Goal: Information Seeking & Learning: Check status

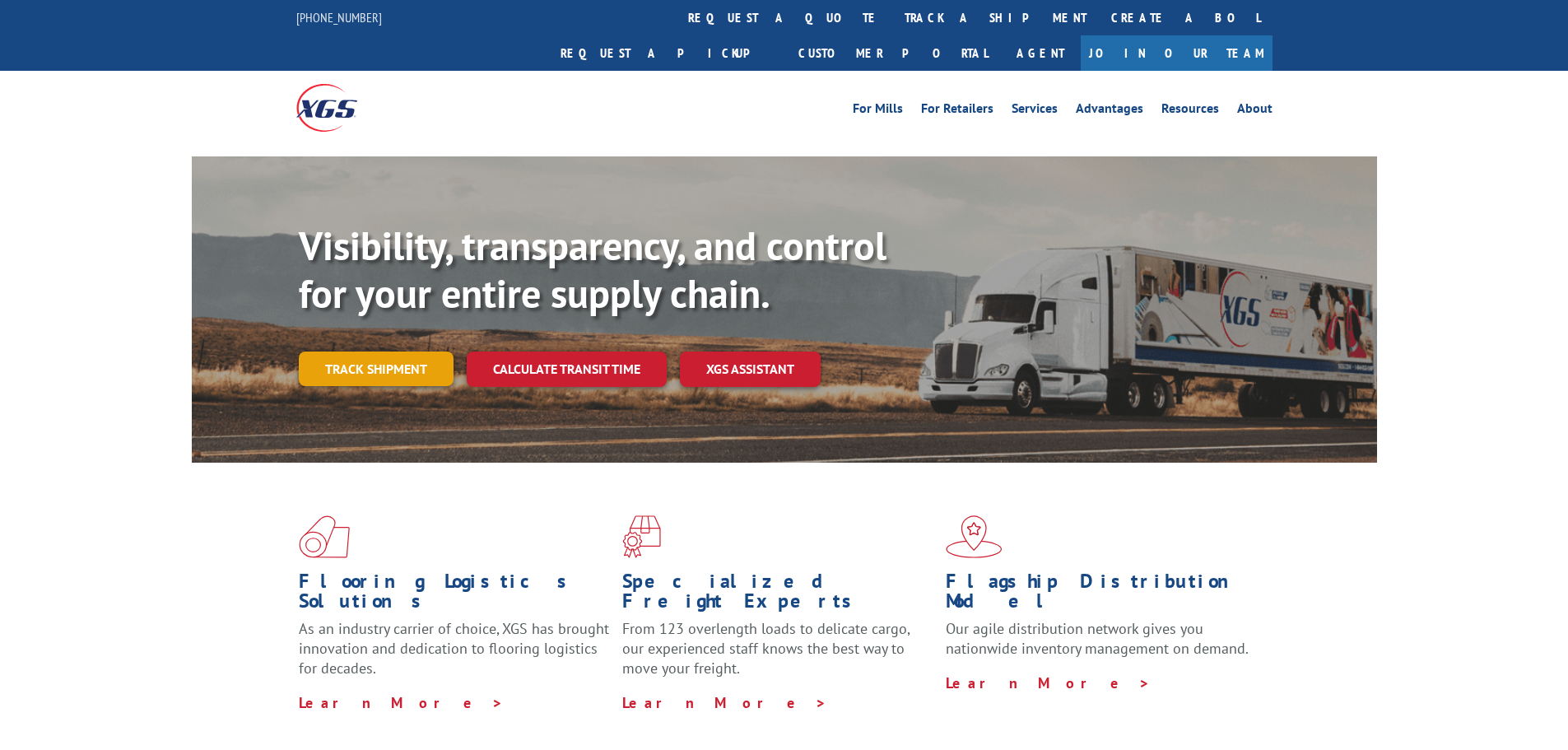
click at [396, 351] on link "Track shipment" at bounding box center [376, 368] width 154 height 35
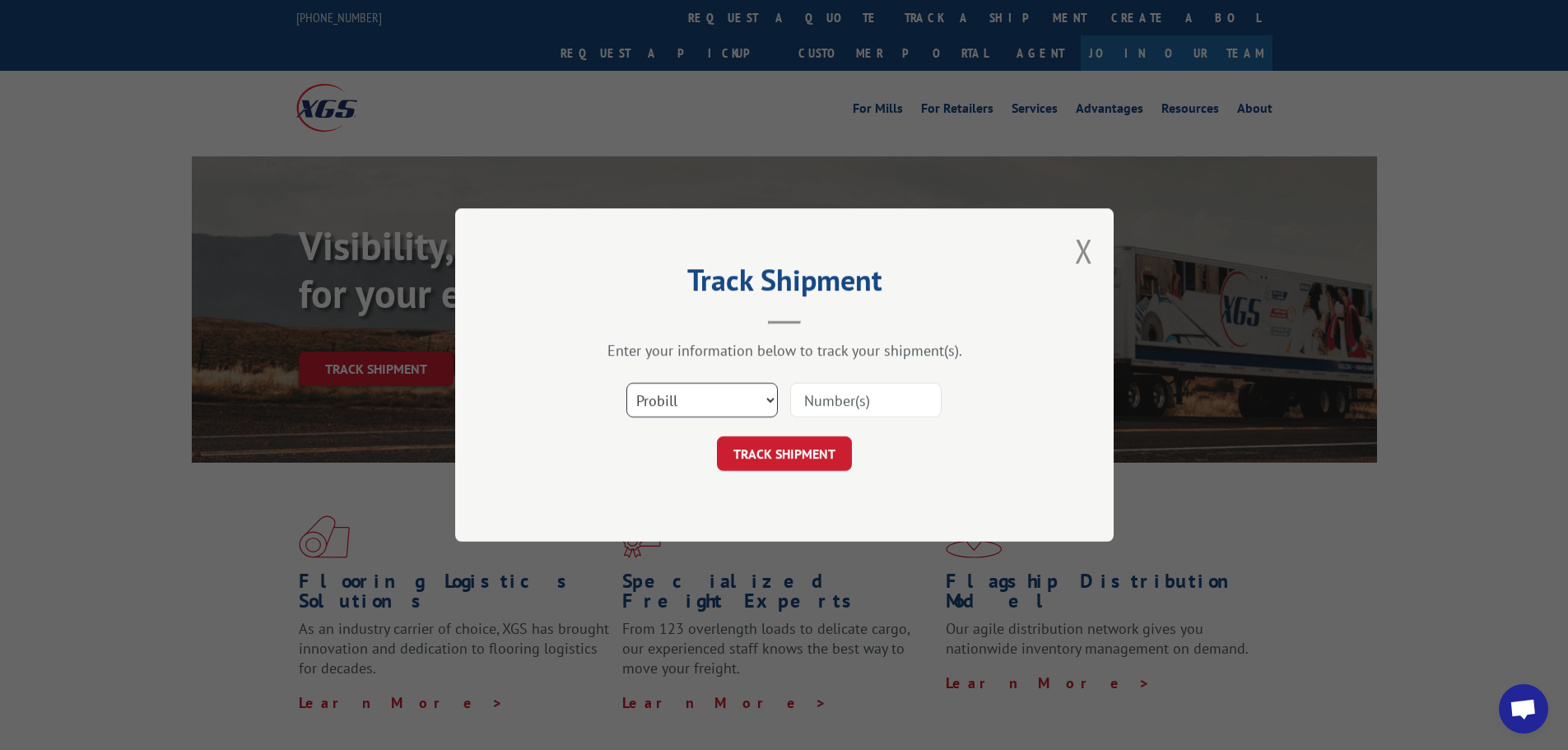
click at [771, 397] on select "Select category... Probill BOL PO" at bounding box center [702, 400] width 151 height 35
select select "bol"
click at [627, 383] on select "Select category... Probill BOL PO" at bounding box center [702, 400] width 151 height 35
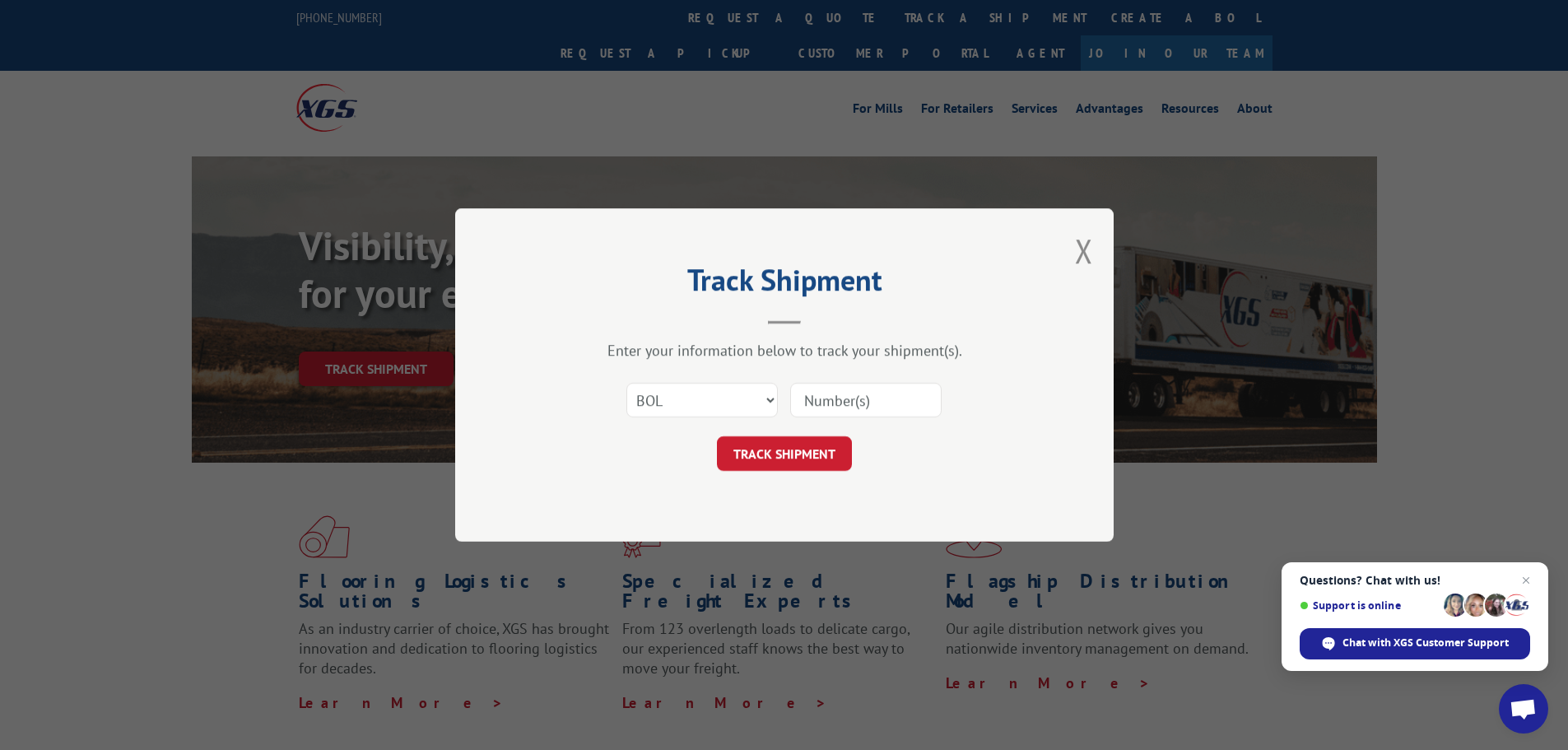
drag, startPoint x: 811, startPoint y: 394, endPoint x: 824, endPoint y: 403, distance: 15.8
click at [812, 394] on input at bounding box center [865, 400] width 151 height 35
paste input "2402253"
type input "2402253"
click at [829, 448] on button "TRACK SHIPMENT" at bounding box center [784, 453] width 135 height 35
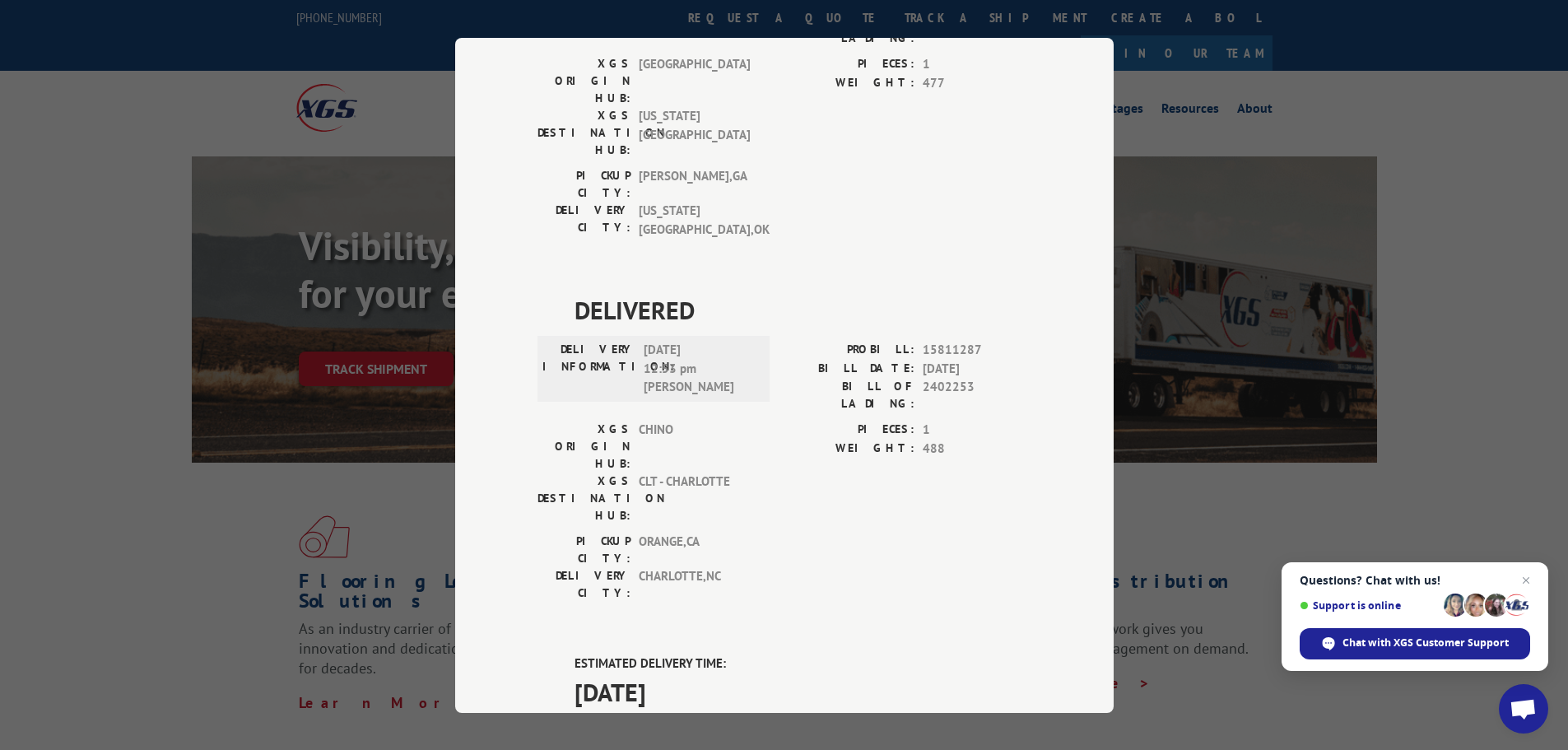
scroll to position [987, 0]
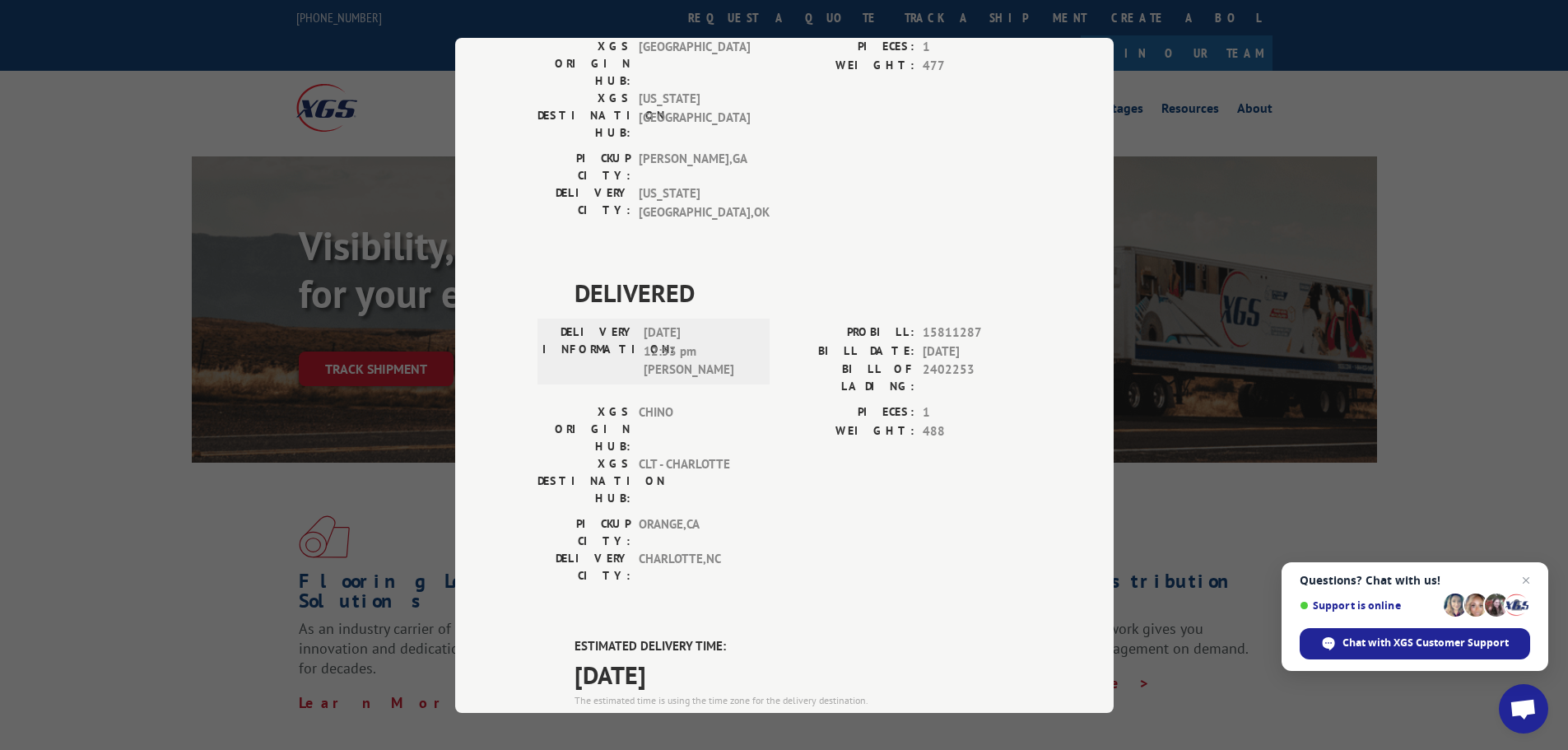
click at [946, 719] on span "17603403" at bounding box center [977, 728] width 109 height 19
copy span "17603403"
click at [1247, 502] on div "Track Shipment DELIVERED DELIVERY INFORMATION: PROBILL: 9332525 BILL DATE: [DAT…" at bounding box center [784, 375] width 1568 height 750
click at [1223, 508] on div "Track Shipment DELIVERED DELIVERY INFORMATION: PROBILL: 9332525 BILL DATE: [DAT…" at bounding box center [784, 375] width 1568 height 750
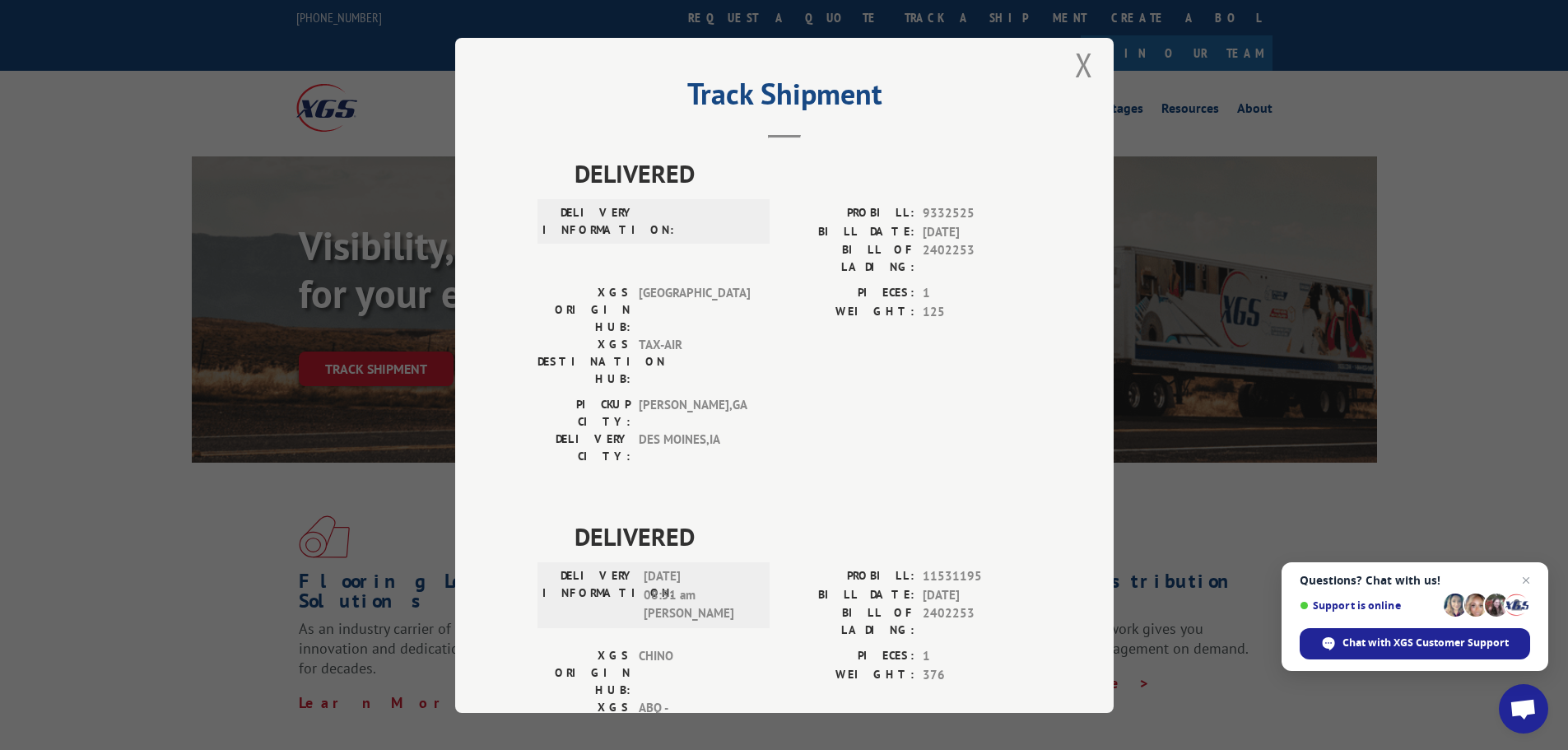
scroll to position [0, 0]
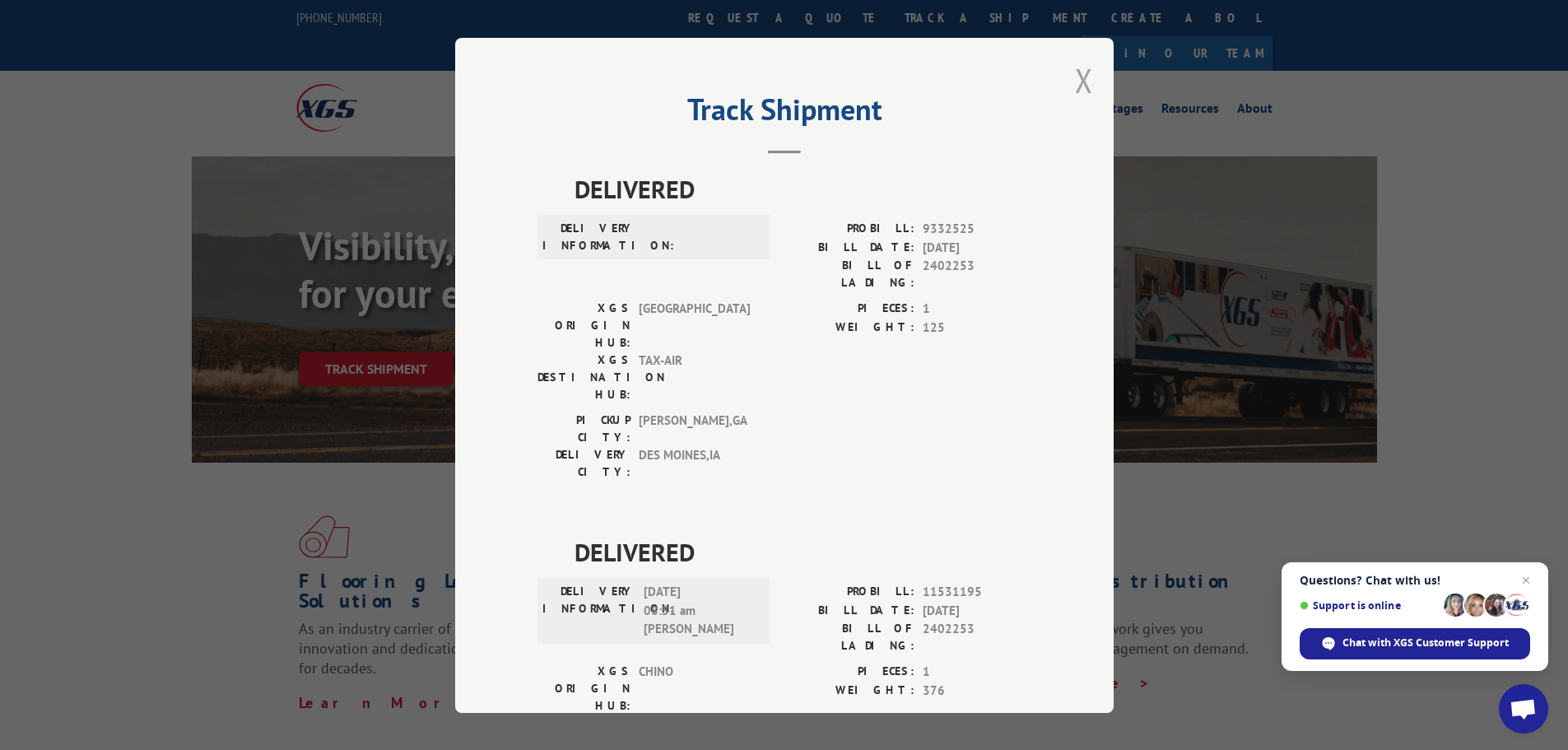
click at [1078, 85] on button "Close modal" at bounding box center [1084, 80] width 18 height 44
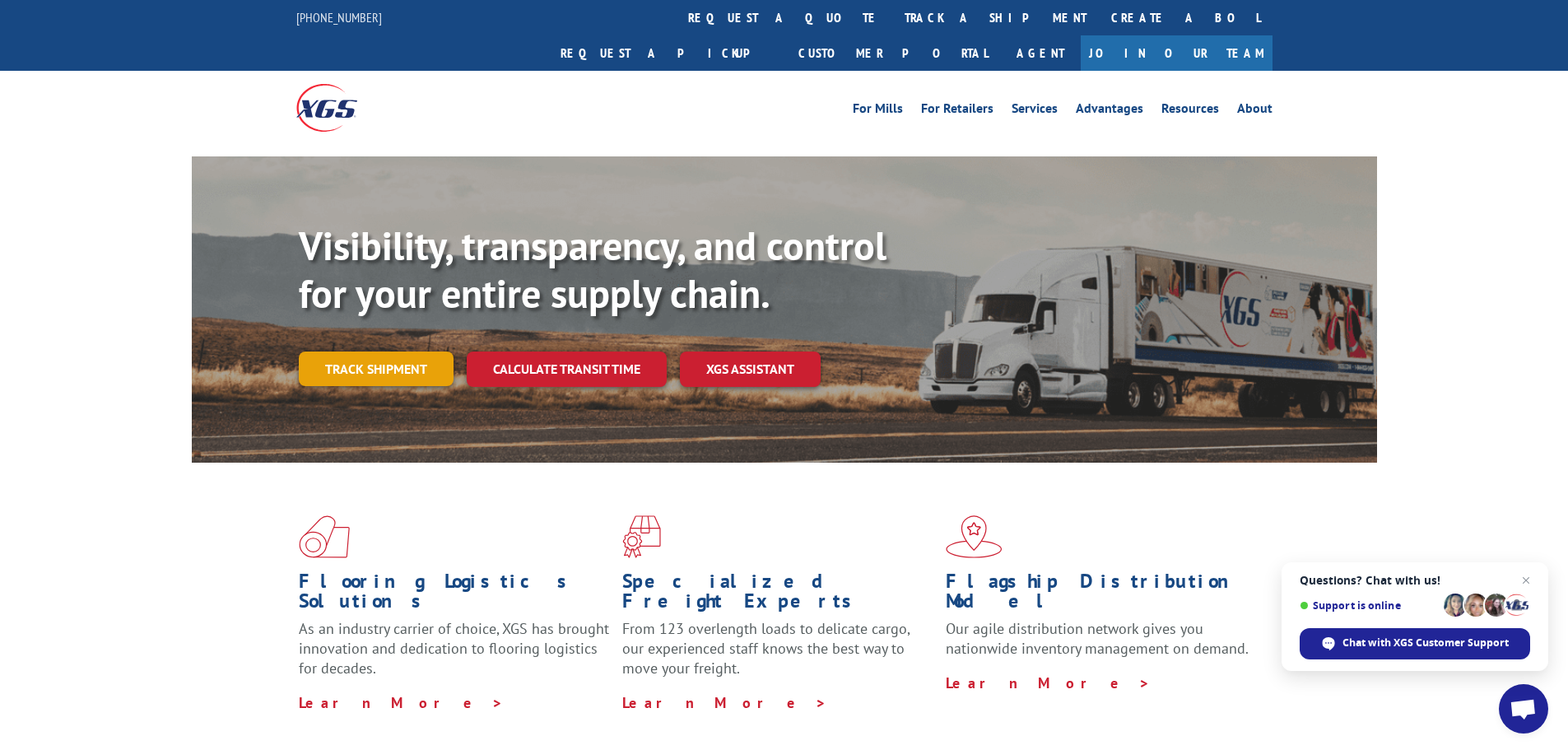
click at [369, 351] on link "Track shipment" at bounding box center [376, 368] width 154 height 35
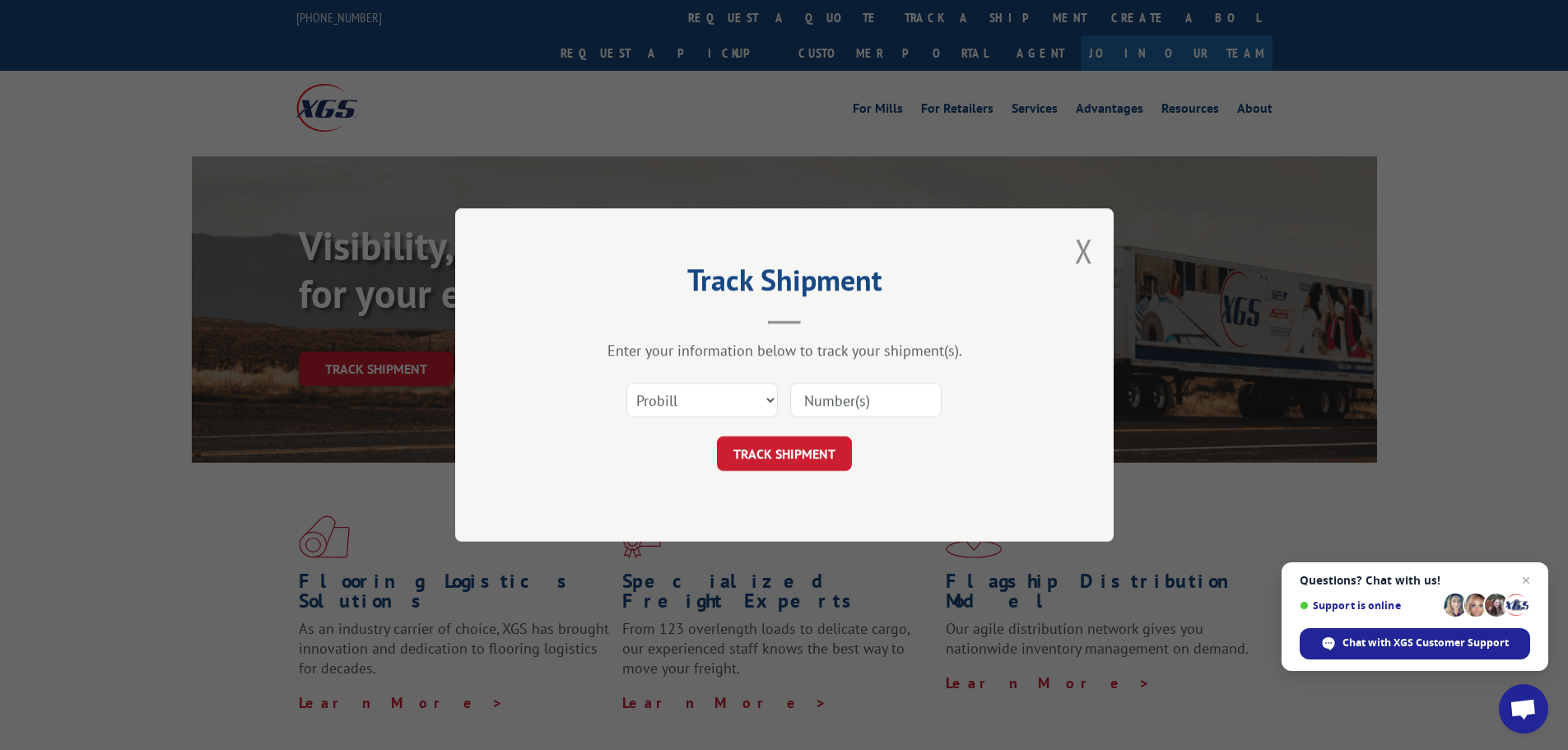
click at [873, 408] on input at bounding box center [865, 400] width 151 height 35
paste input "17603403"
type input "17603403"
click at [804, 459] on button "TRACK SHIPMENT" at bounding box center [784, 453] width 135 height 35
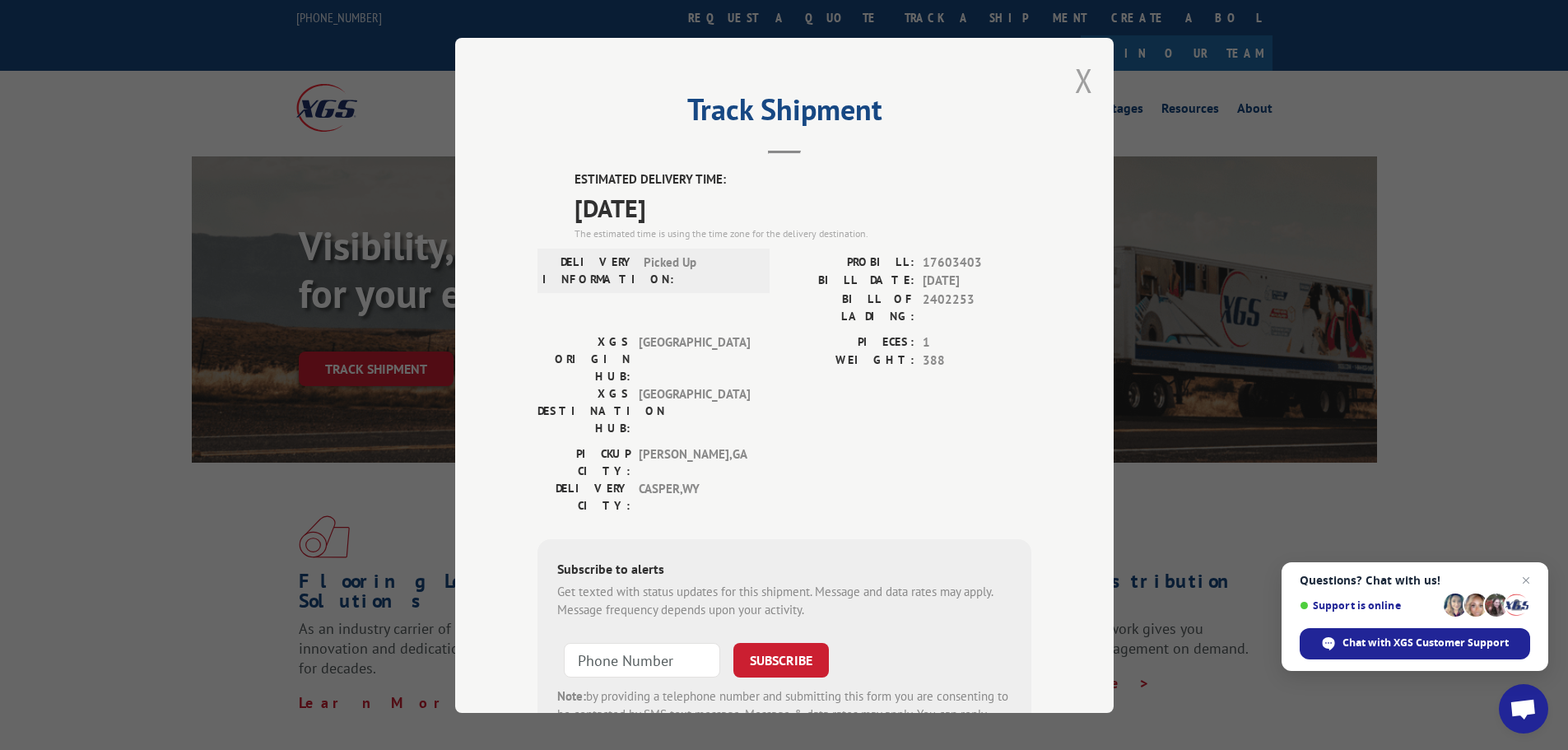
click at [1078, 77] on button "Close modal" at bounding box center [1084, 80] width 18 height 44
